Goal: Transaction & Acquisition: Purchase product/service

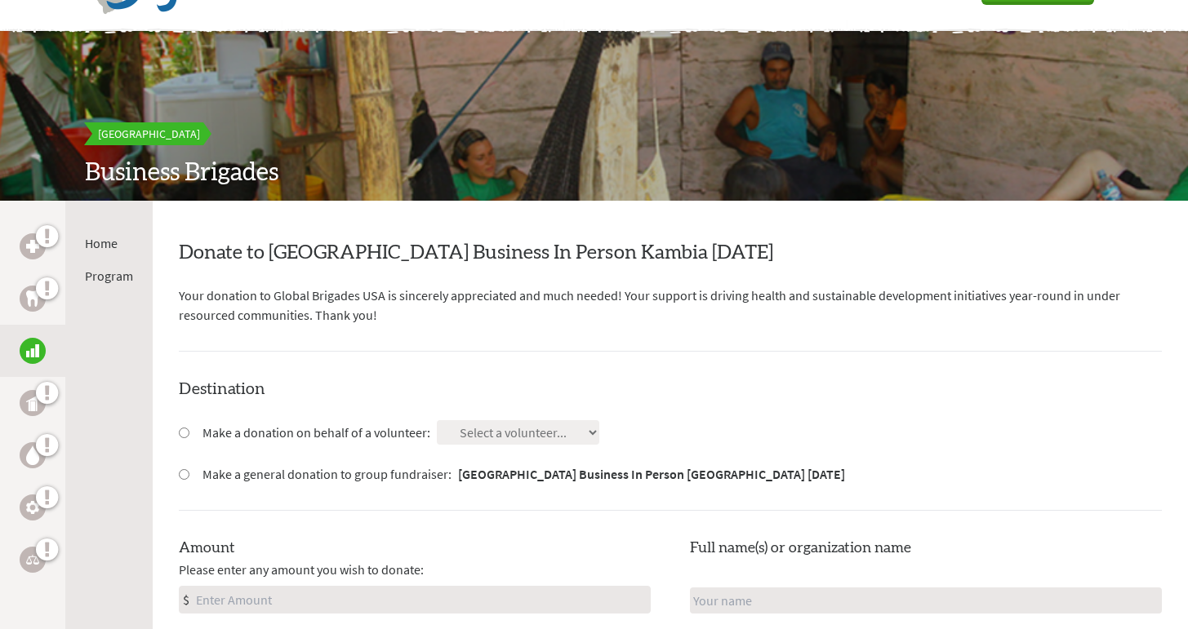
scroll to position [119, 0]
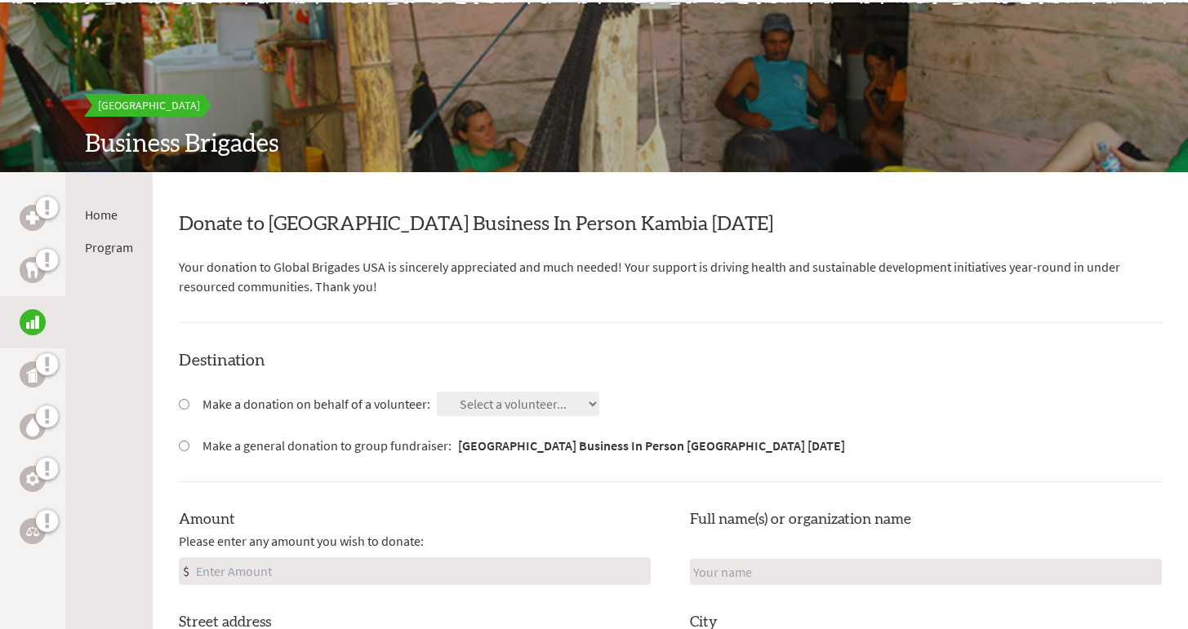
click at [181, 441] on input "Make a general donation to group fundraiser: [GEOGRAPHIC_DATA] Business In Pers…" at bounding box center [184, 446] width 11 height 11
radio input "true"
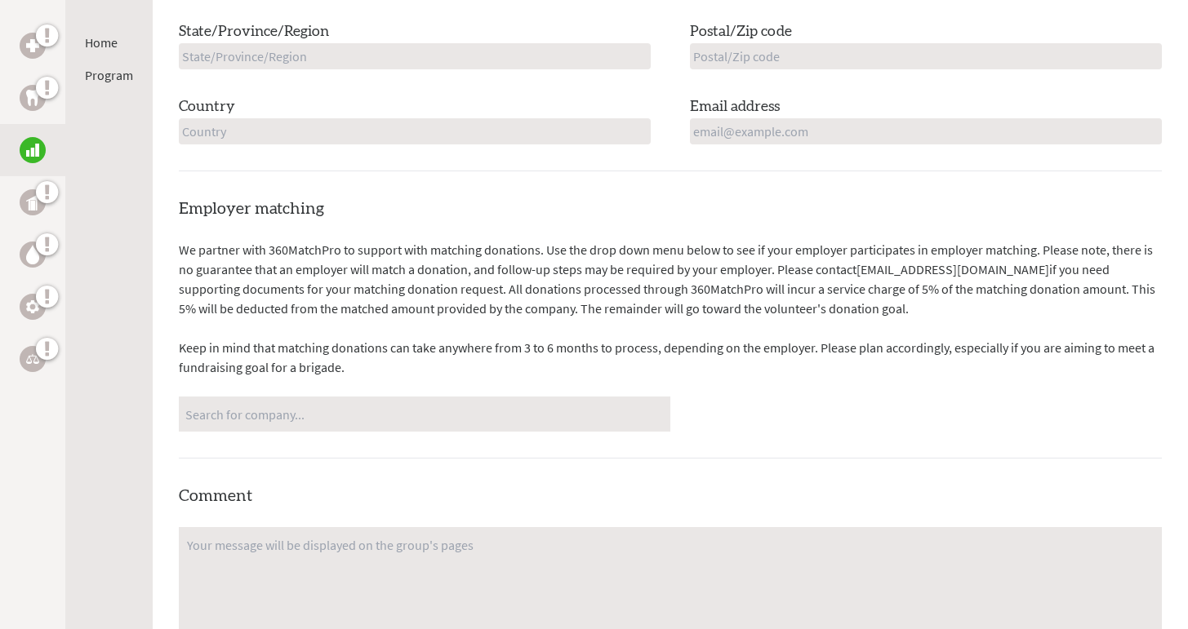
scroll to position [873, 0]
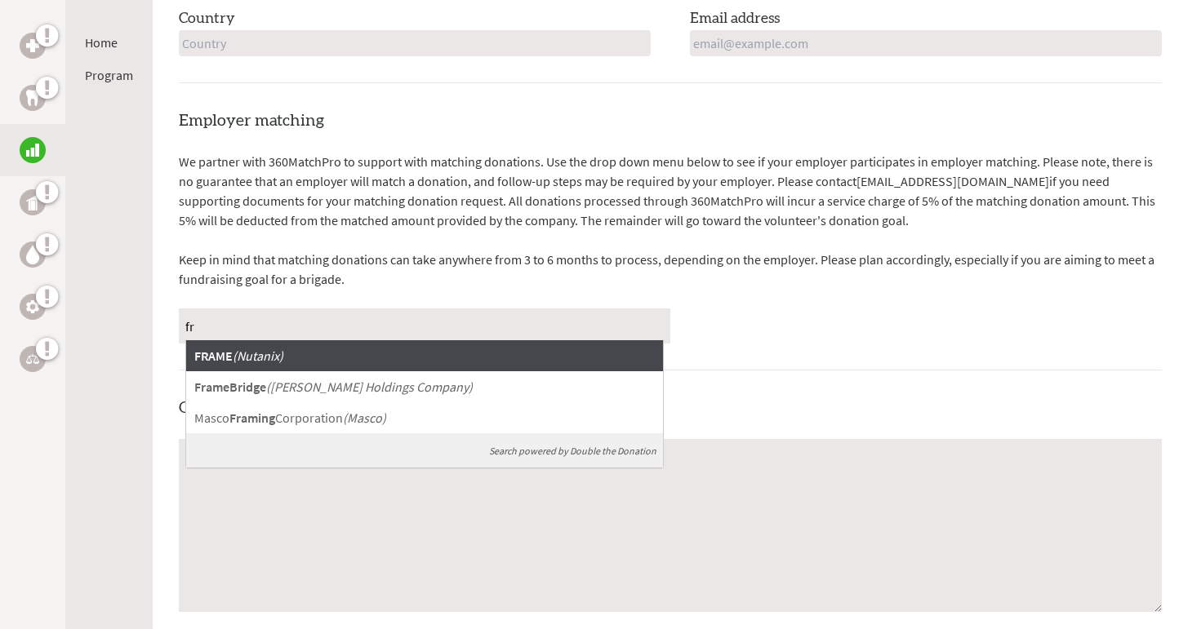
type input "f"
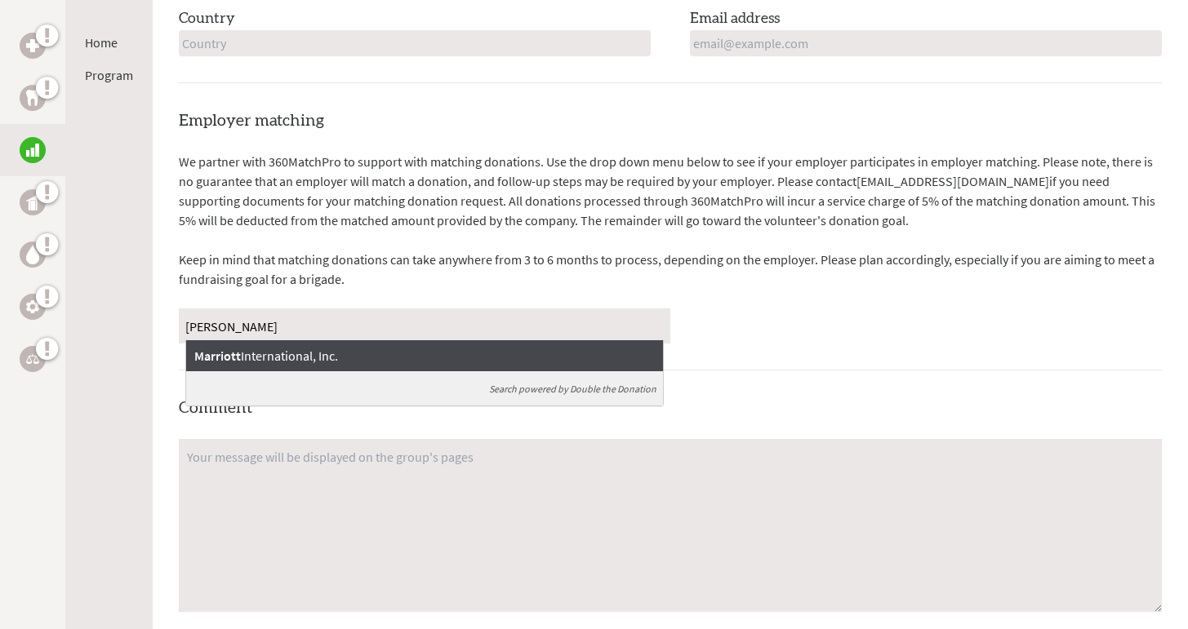
type input "marr"
click at [477, 344] on div "Marriott International, Inc." at bounding box center [424, 355] width 477 height 31
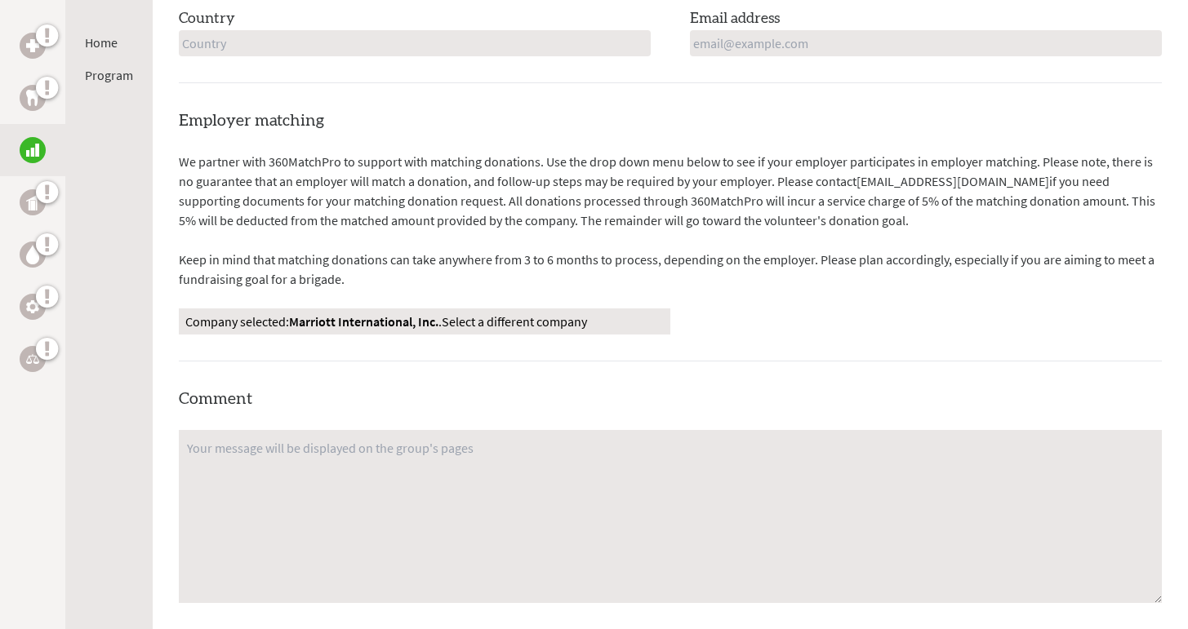
click at [803, 362] on div "Employer matching We partner with 360MatchPro to support with matching donation…" at bounding box center [670, 448] width 983 height 678
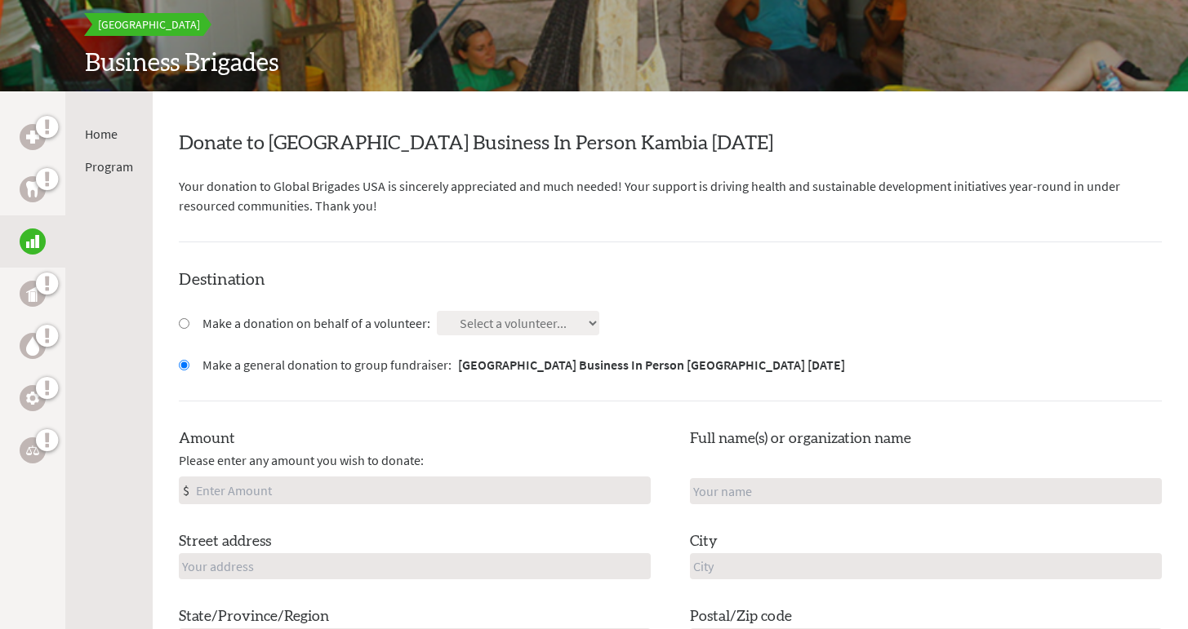
scroll to position [197, 0]
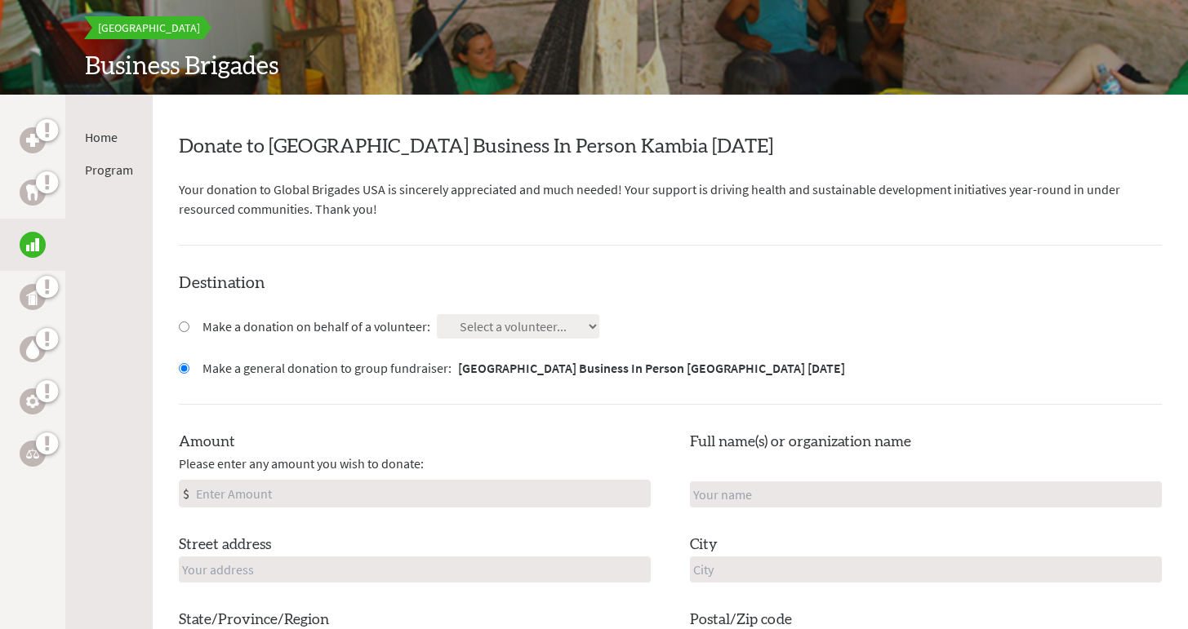
click at [1096, 377] on div "Destination Make a donation on behalf of a volunteer: Select a volunteer... And…" at bounding box center [670, 516] width 983 height 488
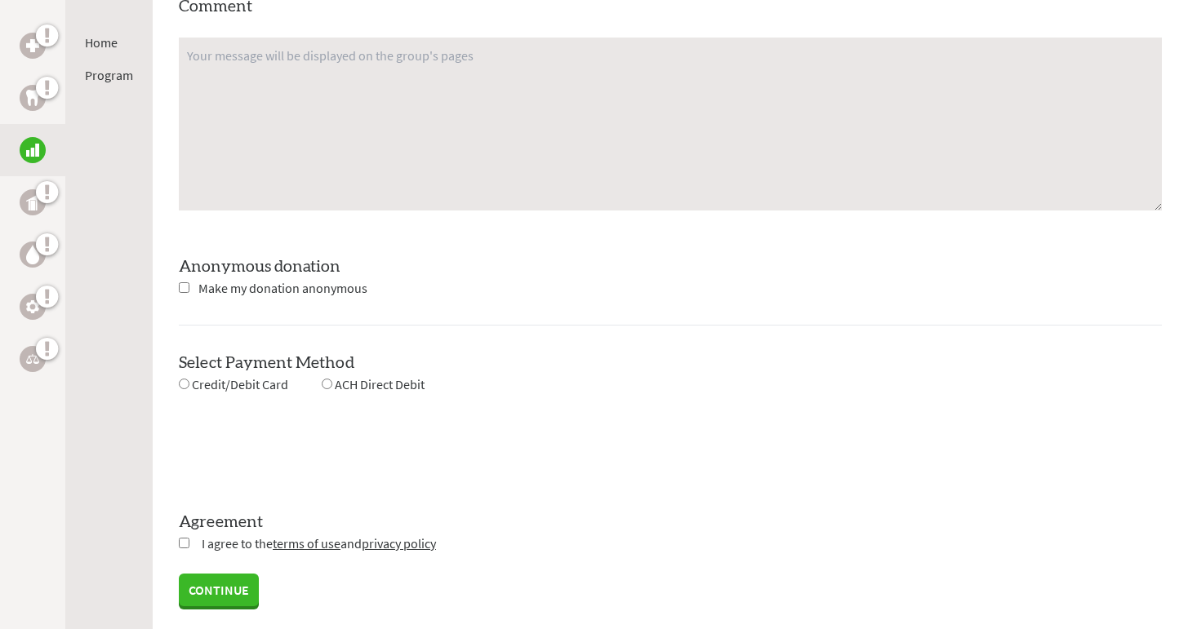
scroll to position [1280, 0]
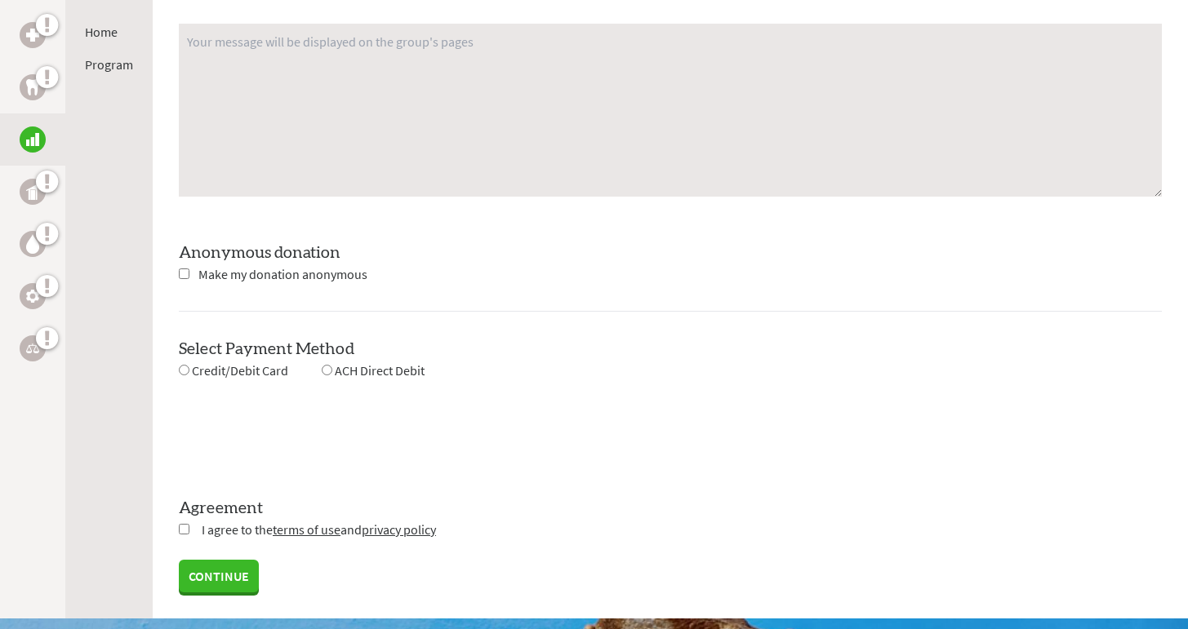
click at [179, 526] on input "checkbox" at bounding box center [184, 529] width 11 height 11
checkbox input "true"
click at [643, 459] on div "0cAFcWeA5M9vLhOX4lmaUAXKl9azYLtF59KTOYBVXcOoZaAqUJBdQE-MiDwF9xg2LJK1Bekrcd6QrMD…" at bounding box center [670, 433] width 983 height 64
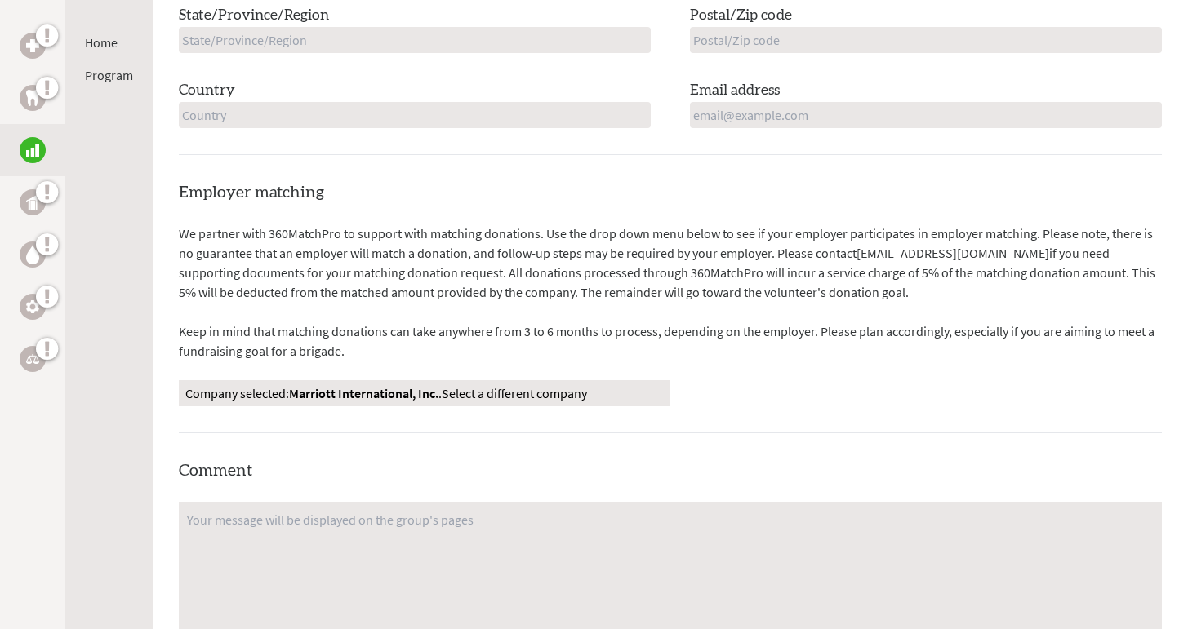
scroll to position [849, 0]
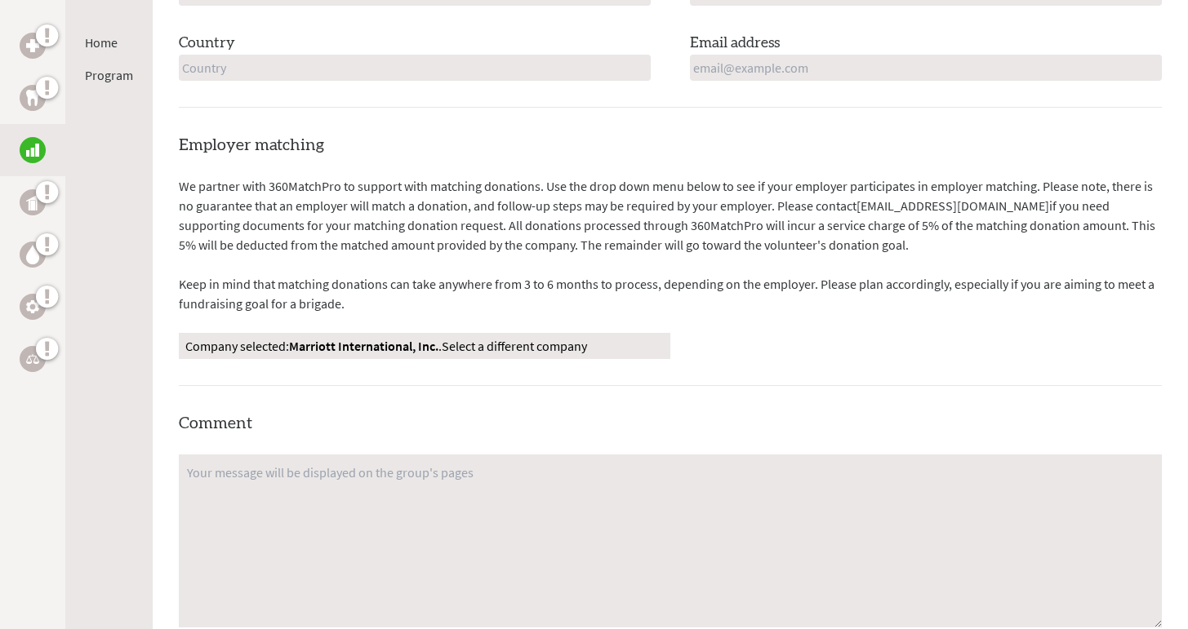
click at [606, 343] on p "Company selected: Marriott International, Inc. . Select a different company" at bounding box center [424, 346] width 478 height 20
click at [585, 344] on link "Select a different company" at bounding box center [514, 346] width 145 height 16
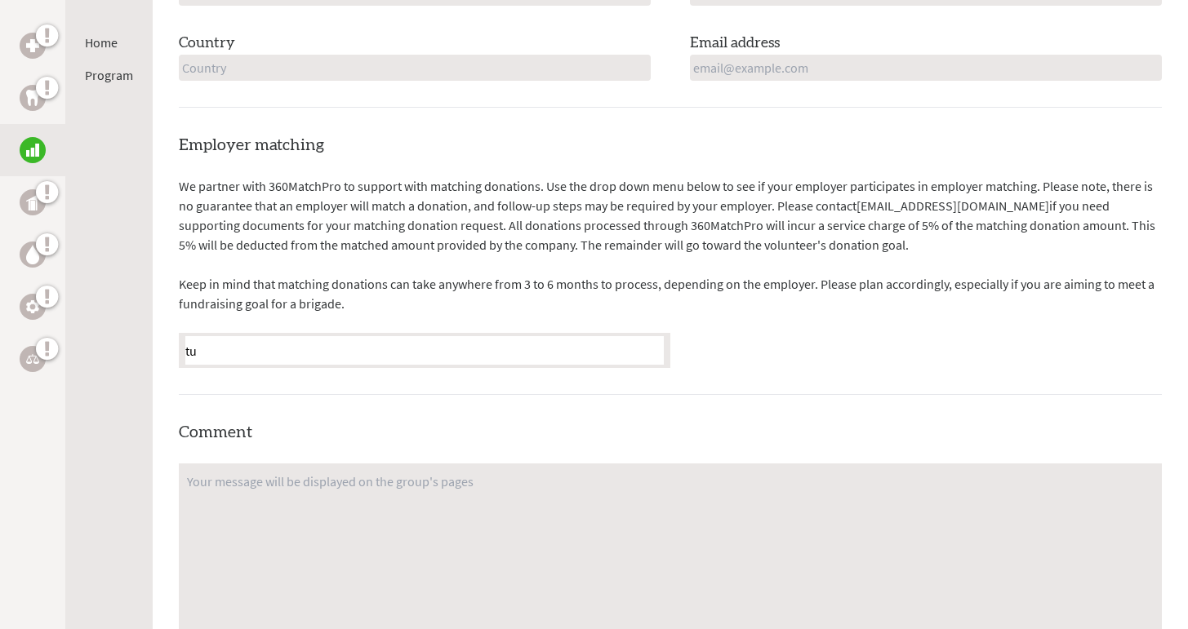
type input "t"
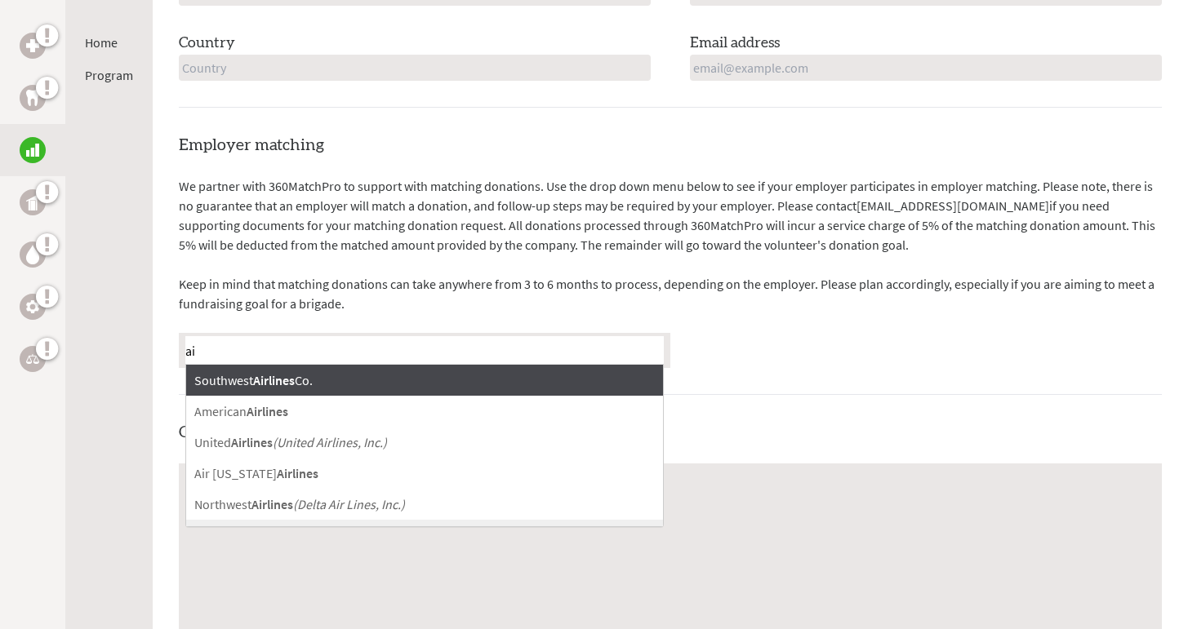
type input "a"
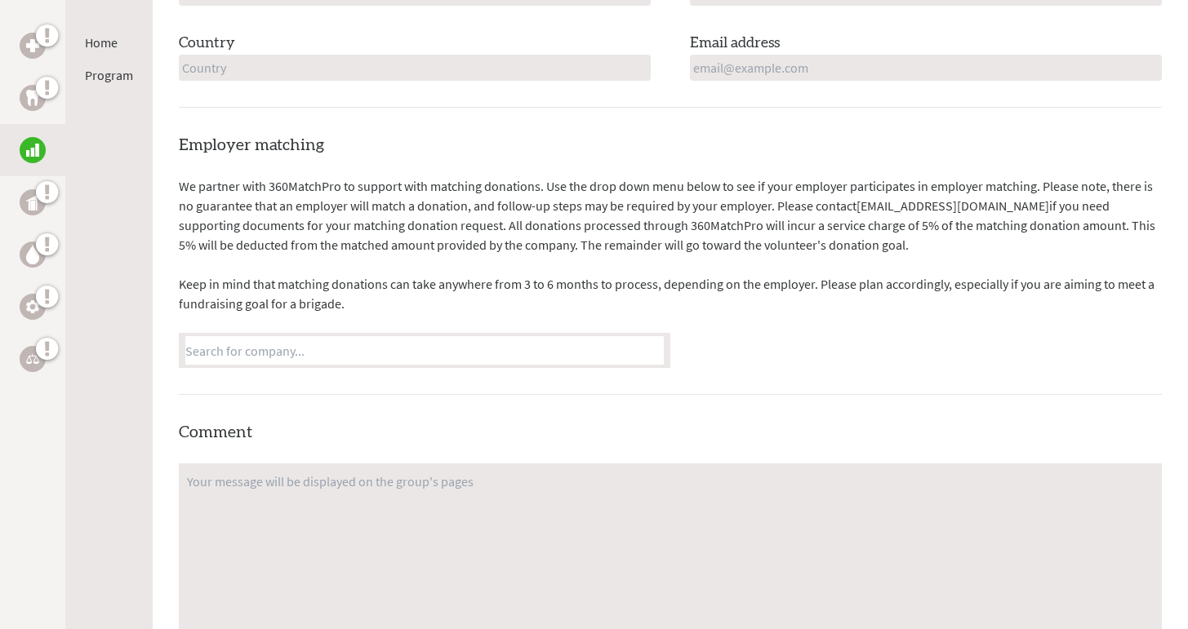
click at [739, 501] on textarea at bounding box center [670, 550] width 983 height 173
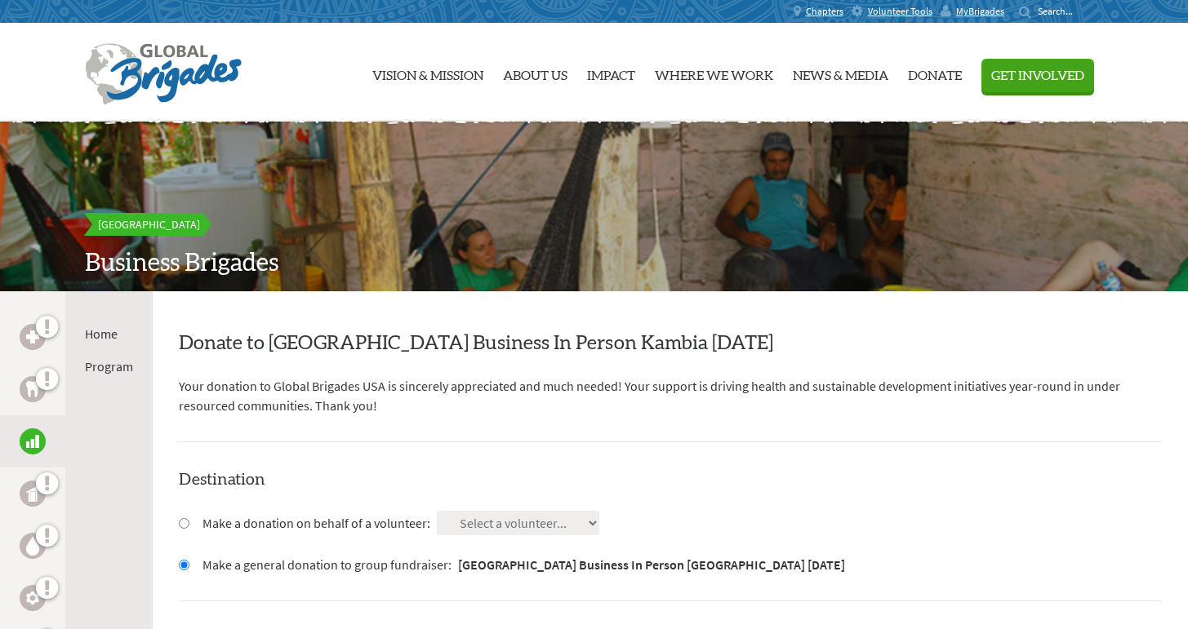
scroll to position [0, 0]
click at [110, 331] on link "Home" at bounding box center [101, 334] width 33 height 16
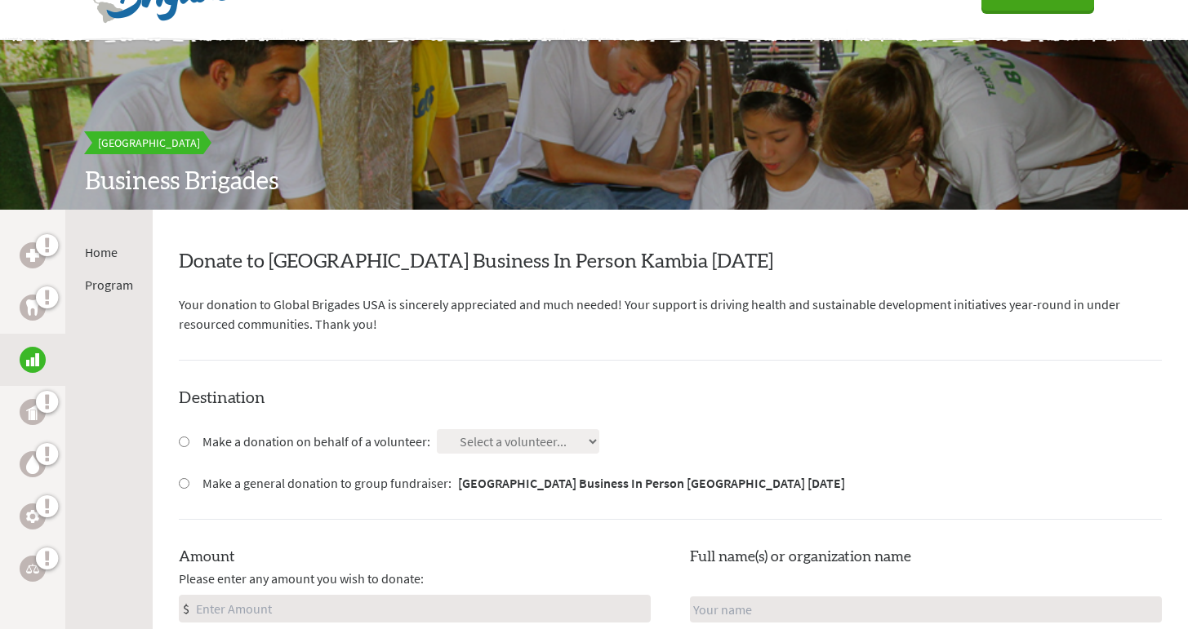
scroll to position [100, 0]
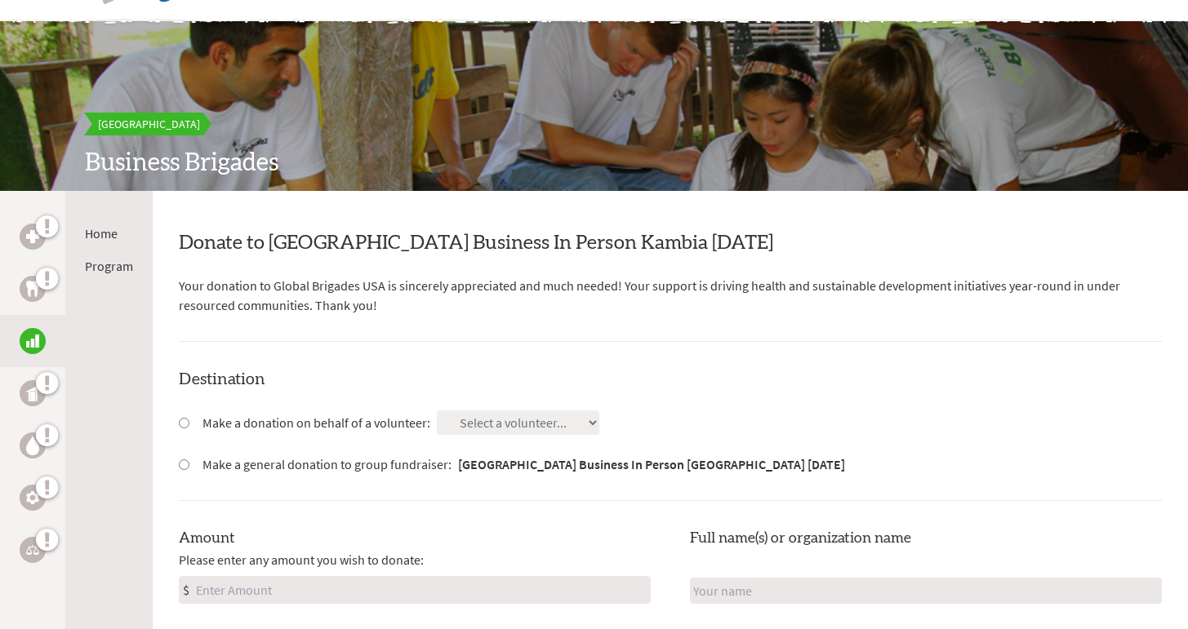
click at [180, 460] on input "Make a general donation to group fundraiser: [GEOGRAPHIC_DATA] Business In Pers…" at bounding box center [184, 465] width 11 height 11
radio input "true"
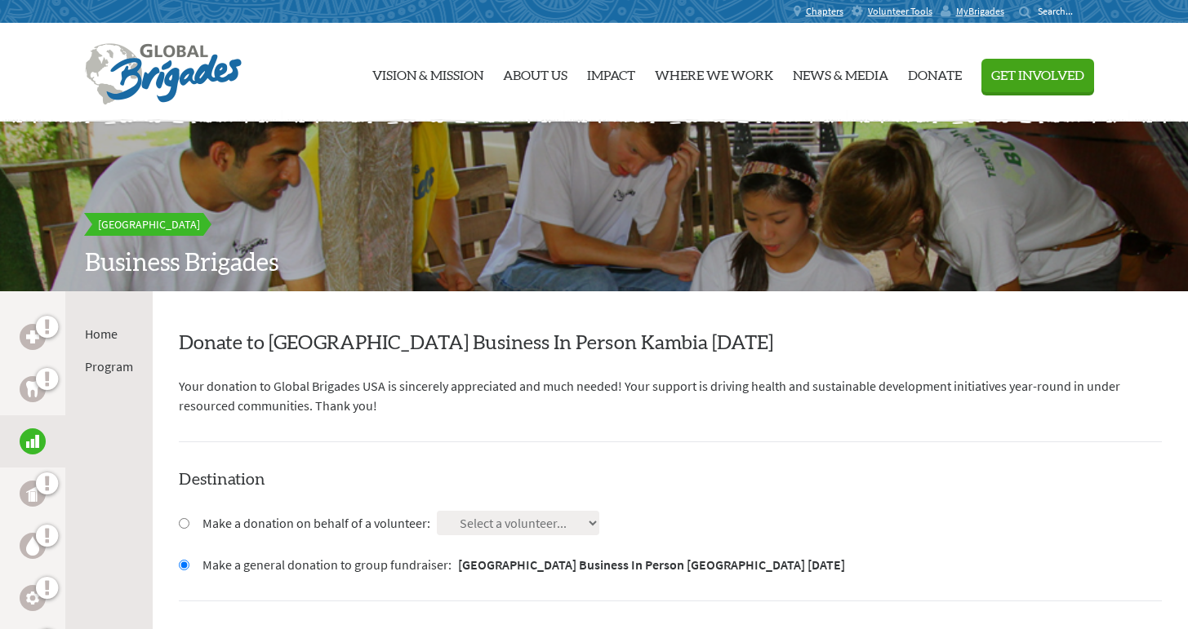
scroll to position [0, 0]
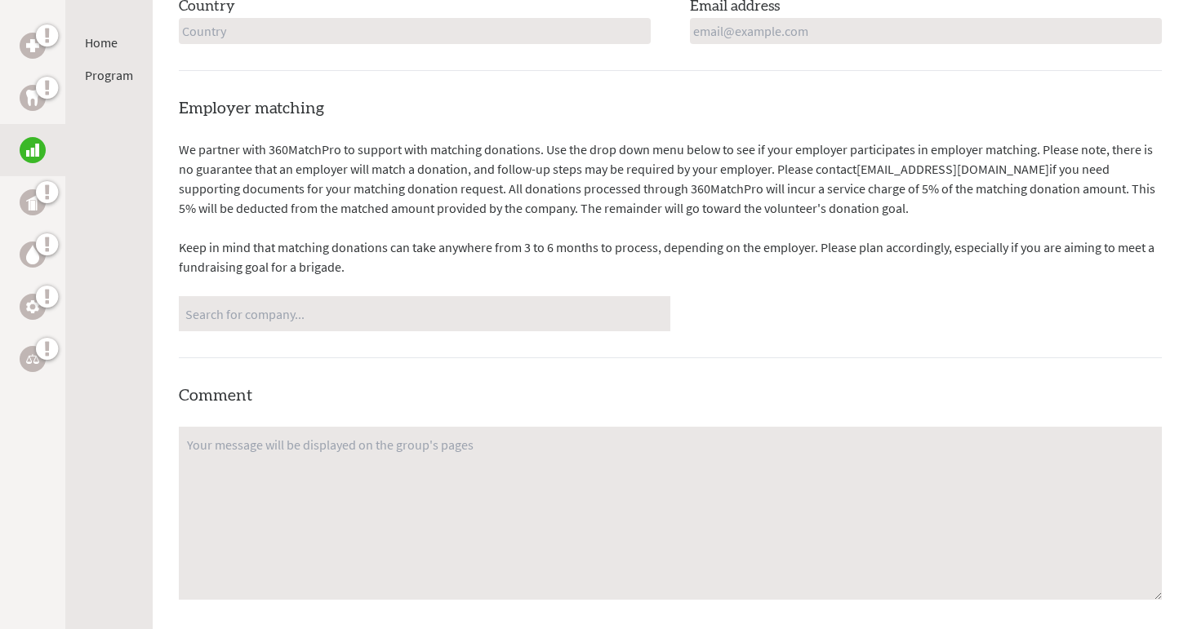
scroll to position [903, 0]
